Goal: Information Seeking & Learning: Learn about a topic

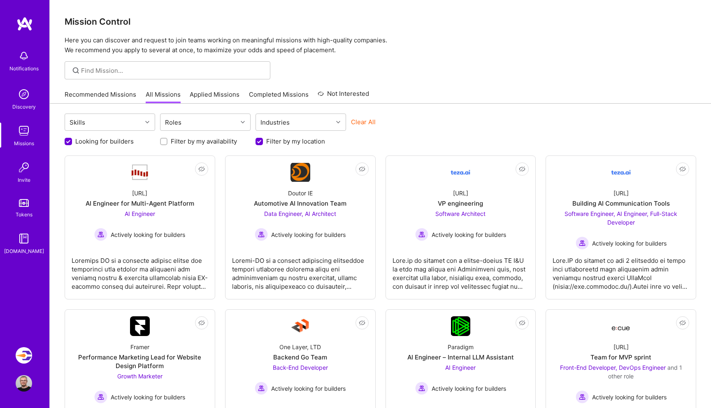
scroll to position [386, 0]
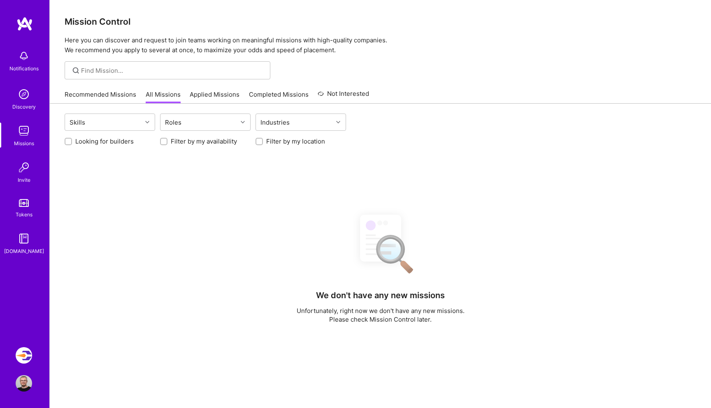
scroll to position [136, 0]
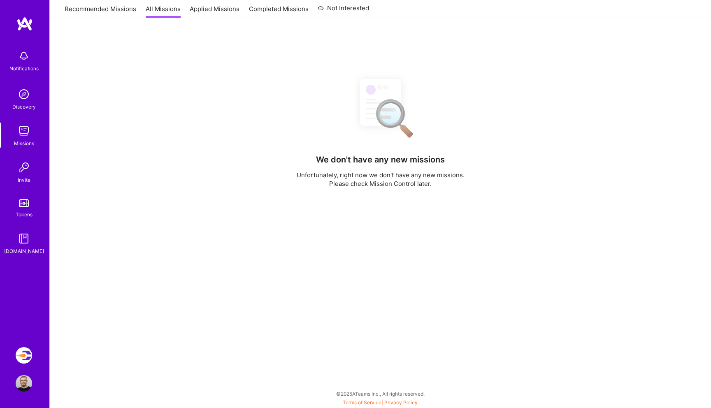
click at [26, 380] on img at bounding box center [24, 383] width 16 height 16
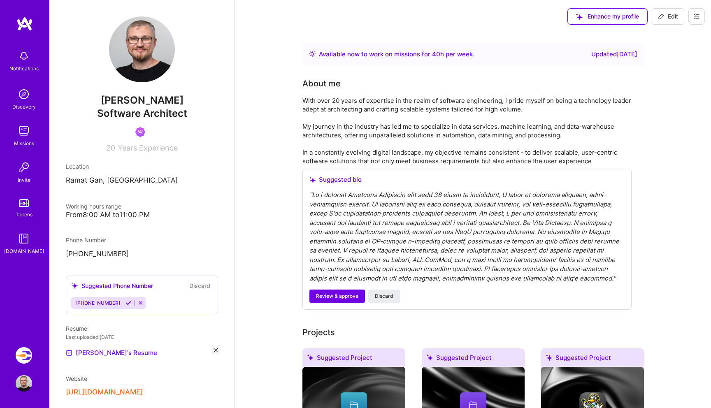
click at [24, 132] on img at bounding box center [24, 131] width 16 height 16
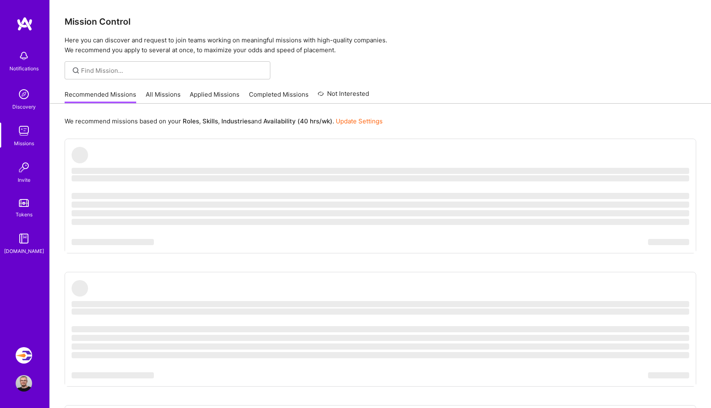
click at [164, 95] on link "All Missions" at bounding box center [163, 97] width 35 height 14
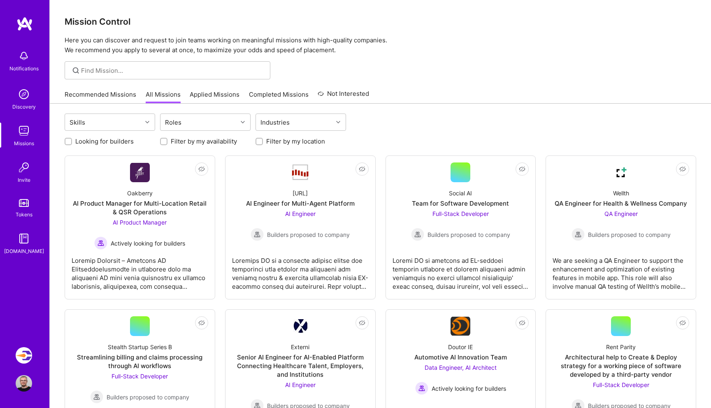
click at [93, 139] on label "Looking for builders" at bounding box center [104, 141] width 58 height 9
click at [72, 139] on input "Looking for builders" at bounding box center [69, 142] width 6 height 6
checkbox input "true"
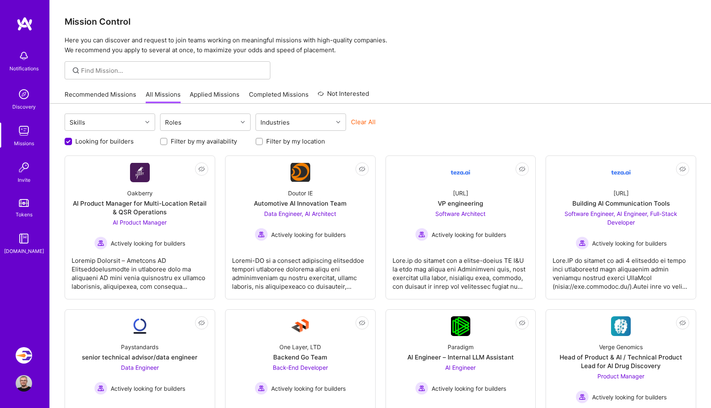
click at [267, 138] on label "Filter by my location" at bounding box center [295, 141] width 59 height 9
click at [263, 139] on input "Filter by my location" at bounding box center [260, 142] width 6 height 6
checkbox input "true"
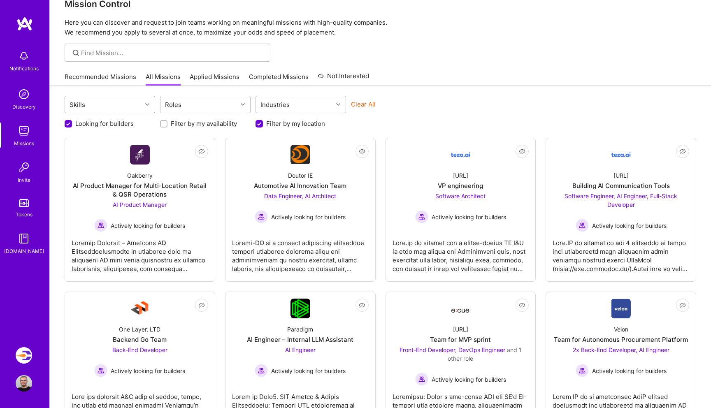
scroll to position [26, 0]
